Goal: Task Accomplishment & Management: Use online tool/utility

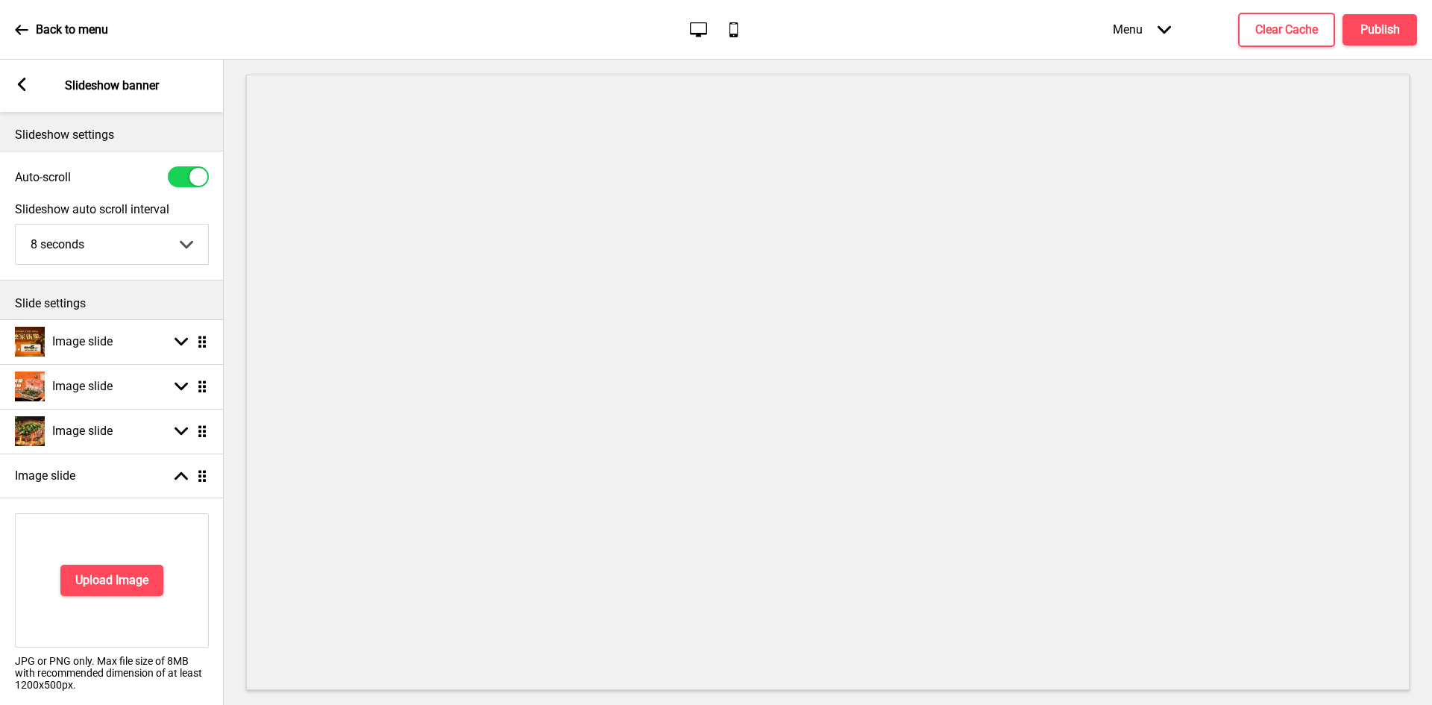
select select "8000"
select select "right"
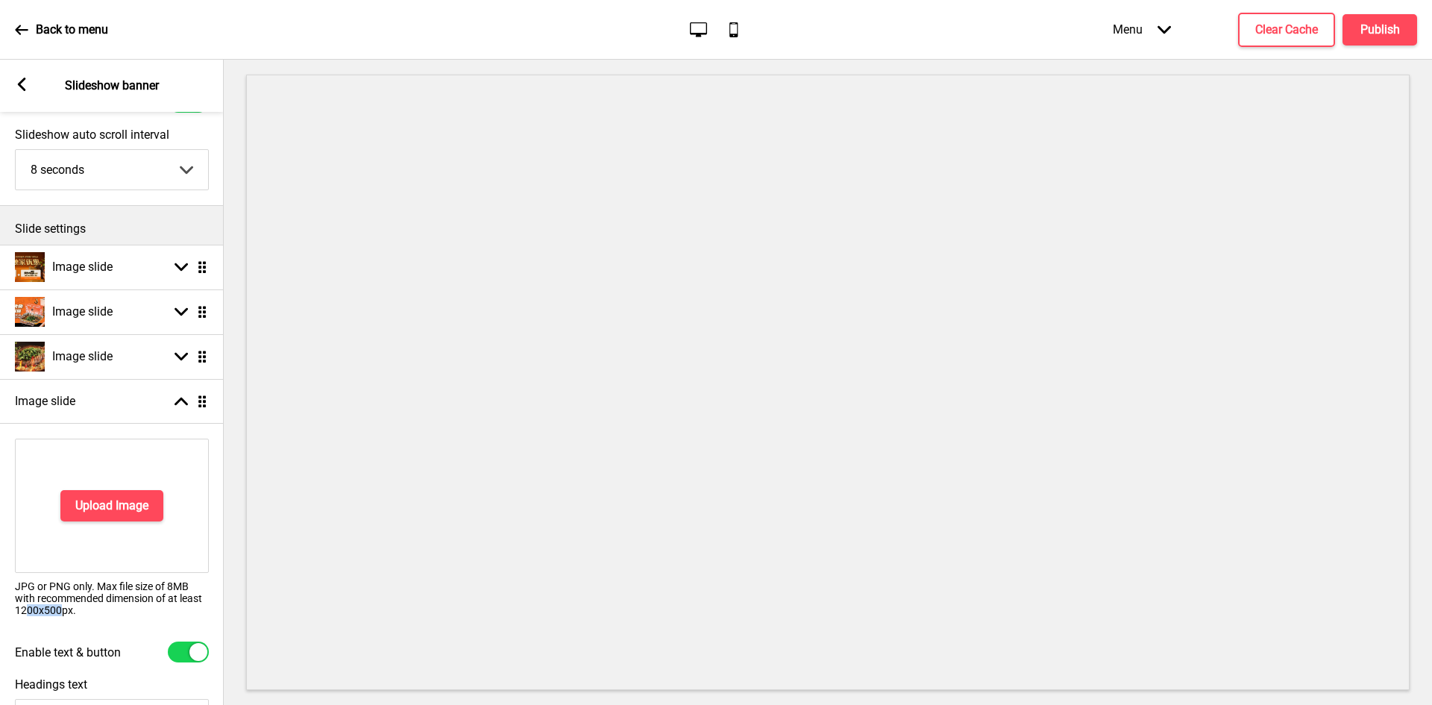
click at [63, 614] on p "JPG or PNG only. Max file size of 8MB with recommended dimension of at least 12…" at bounding box center [112, 598] width 194 height 36
drag, startPoint x: 71, startPoint y: 609, endPoint x: 13, endPoint y: 612, distance: 57.5
click at [13, 612] on div "Upload Image JPG or PNG only. Max file size of 8MB with recommended dimension o…" at bounding box center [112, 532] width 224 height 203
copy p "1200x500px"
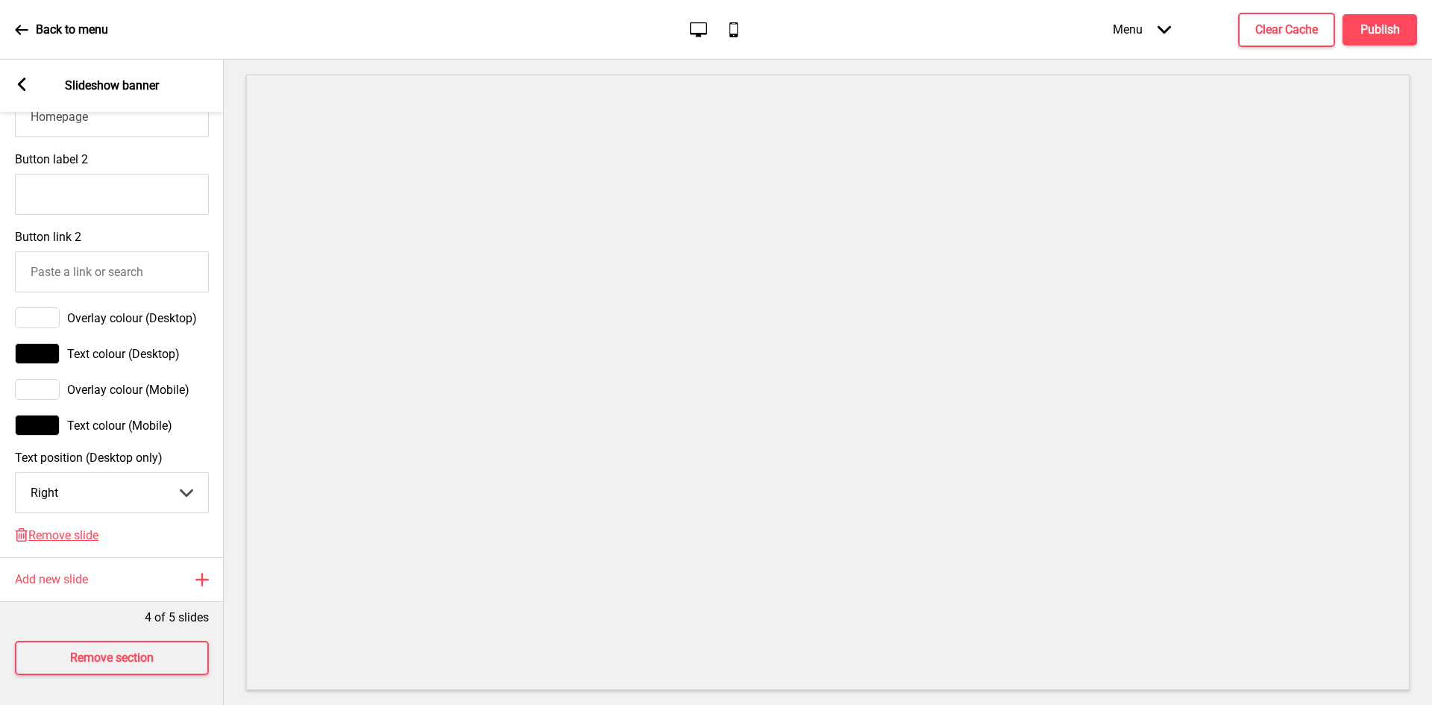
scroll to position [930, 0]
click at [67, 530] on span "Remove slide" at bounding box center [63, 535] width 70 height 14
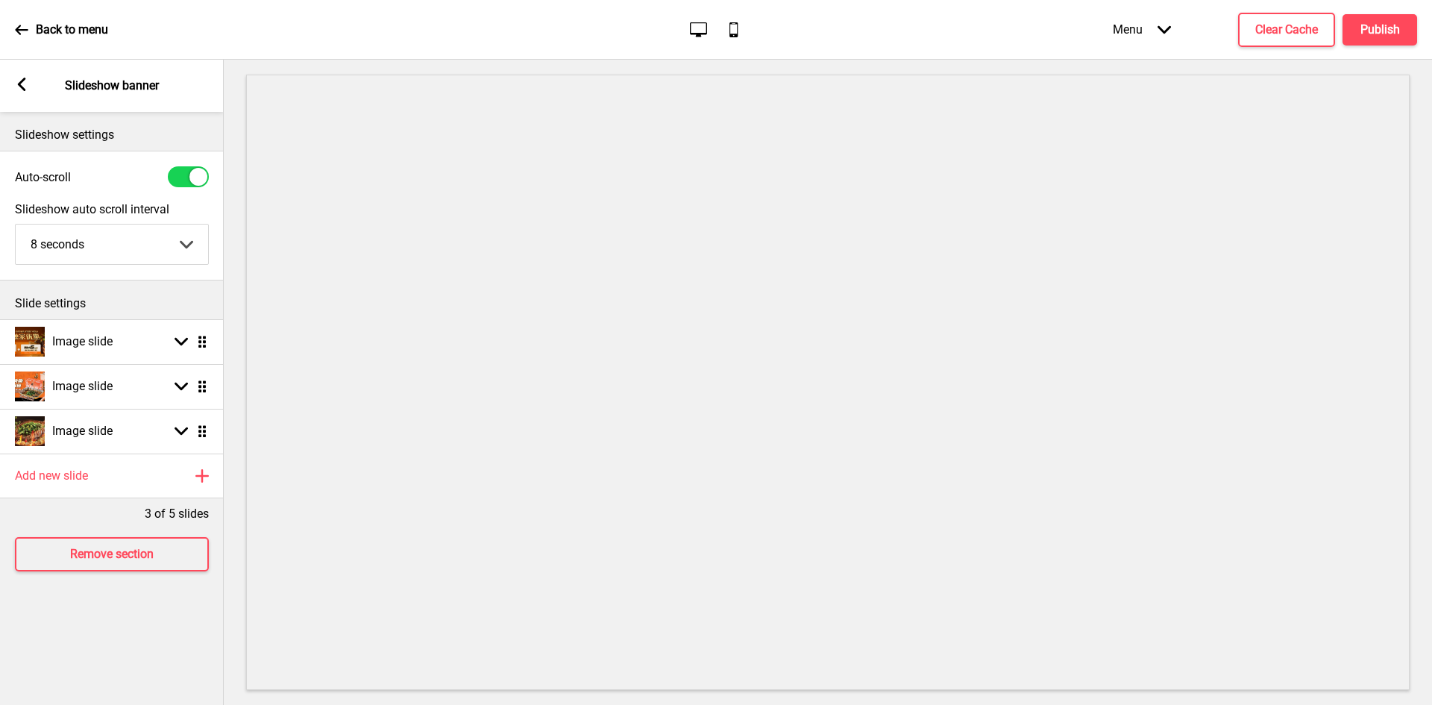
scroll to position [0, 0]
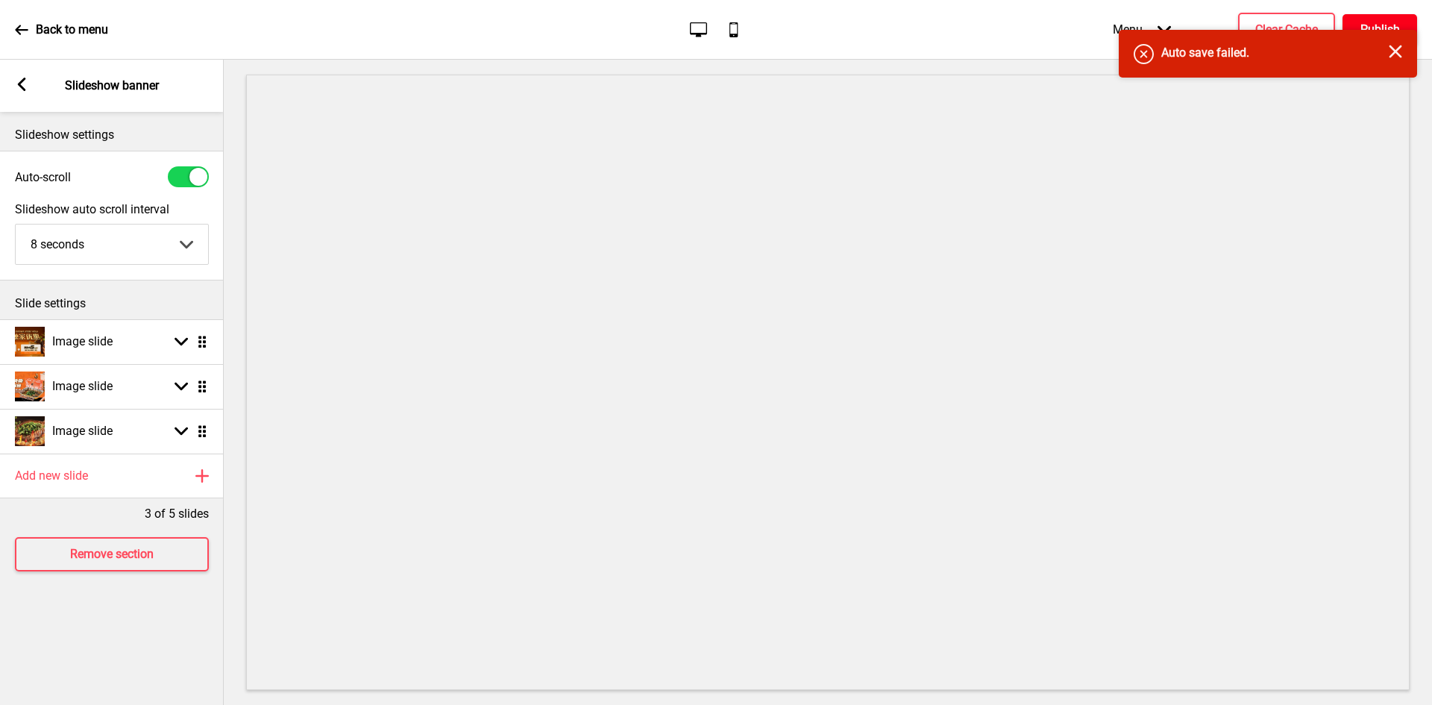
click at [1373, 14] on button "Publish" at bounding box center [1380, 29] width 75 height 31
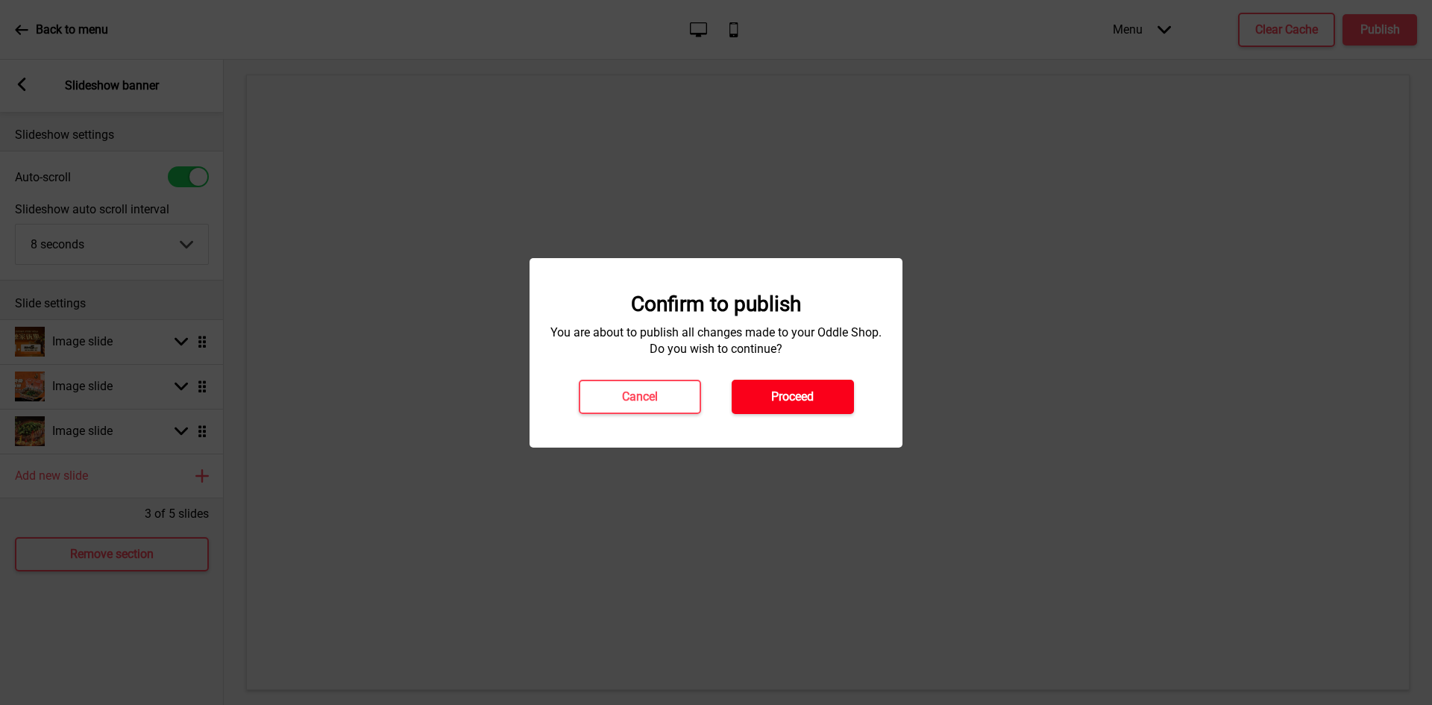
click at [806, 393] on h4 "Proceed" at bounding box center [792, 397] width 43 height 16
